Goal: Information Seeking & Learning: Learn about a topic

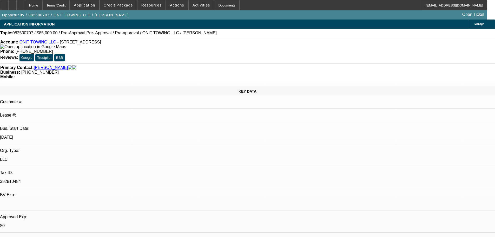
select select "0.15"
select select "2"
select select "0.1"
select select "4"
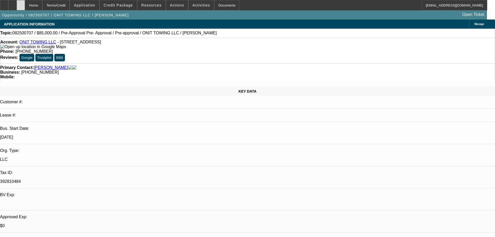
click at [25, 4] on div at bounding box center [21, 5] width 8 height 10
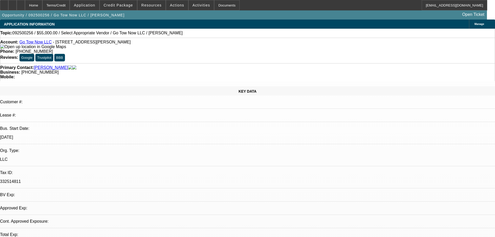
select select "0"
select select "2"
select select "0.1"
select select "4"
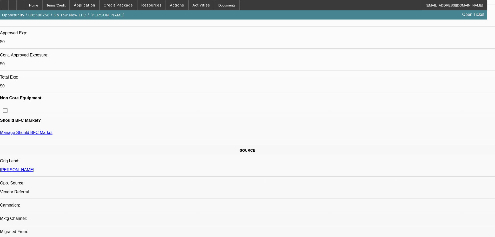
scroll to position [260, 0]
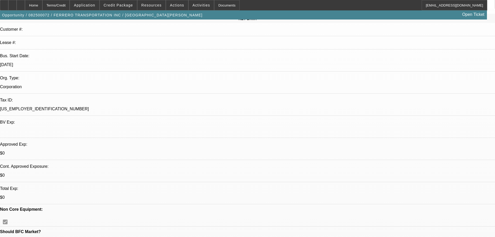
select select "0.1"
select select "0"
select select "6"
select select "0.1"
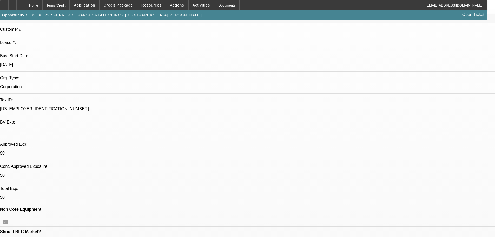
select select "0"
select select "6"
select select "0.1"
select select "0"
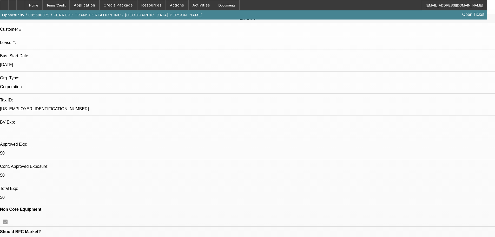
select select "0"
select select "6"
select select "0.1"
select select "0"
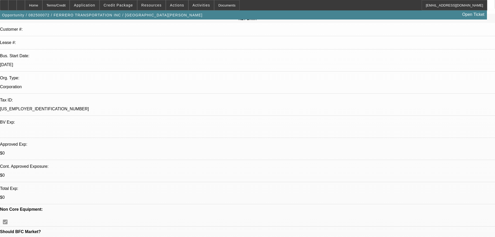
select select "6"
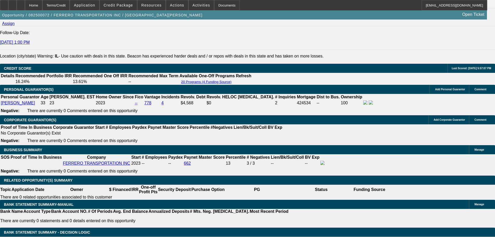
scroll to position [727, 0]
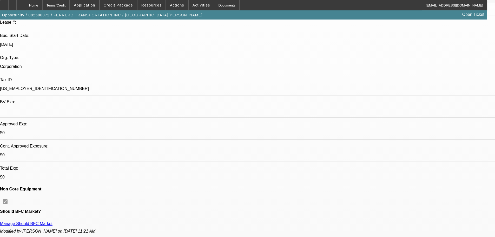
scroll to position [0, 0]
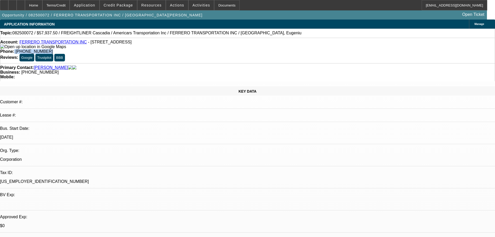
drag, startPoint x: 205, startPoint y: 43, endPoint x: 181, endPoint y: 46, distance: 24.9
click at [181, 49] on div "Phone: (224) 477-7580" at bounding box center [247, 51] width 494 height 5
copy div "(224) 477-7580"
click at [47, 39] on div "Account: FERRERO TRANSPORTATION INC - 342 Whitewater Ln, Oswego, IL 60543 Phone…" at bounding box center [247, 50] width 495 height 25
click at [44, 44] on link "FERRERO TRANSPORTATION INC" at bounding box center [52, 42] width 67 height 4
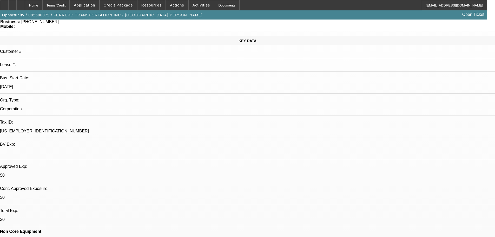
scroll to position [52, 0]
